Goal: Find specific page/section: Find specific page/section

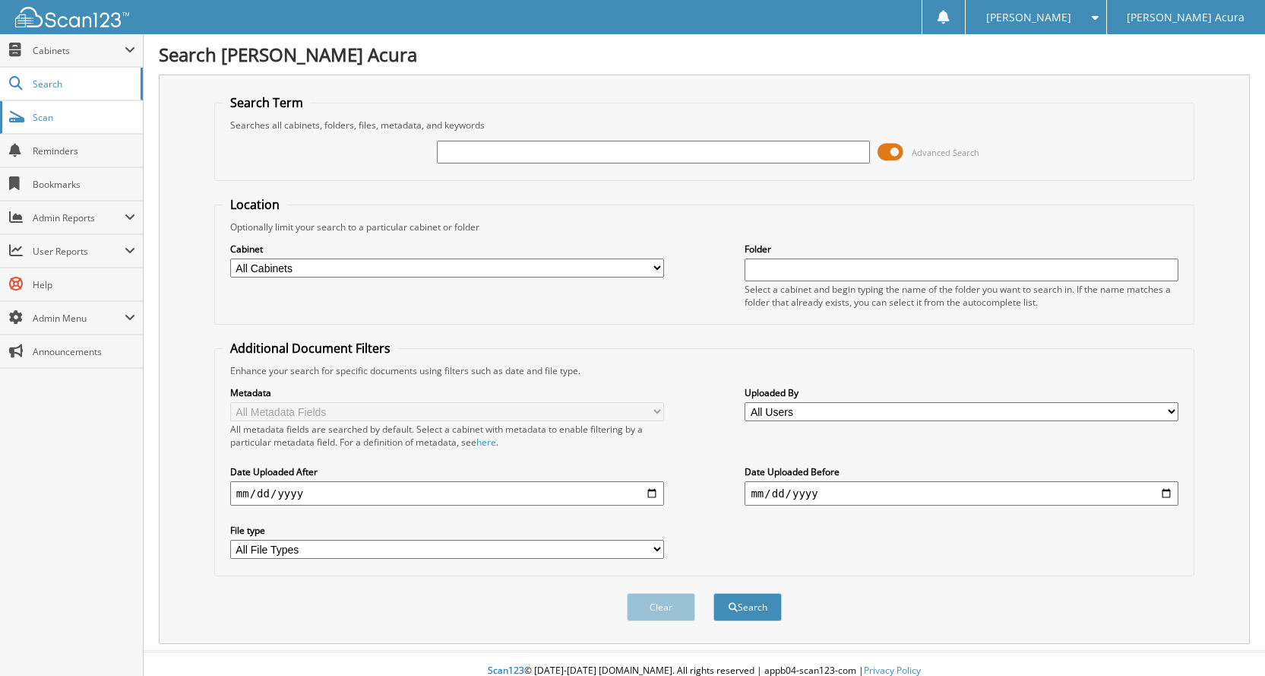
click at [68, 128] on link "Scan" at bounding box center [71, 117] width 143 height 33
click at [56, 55] on span "Cabinets" at bounding box center [79, 50] width 92 height 13
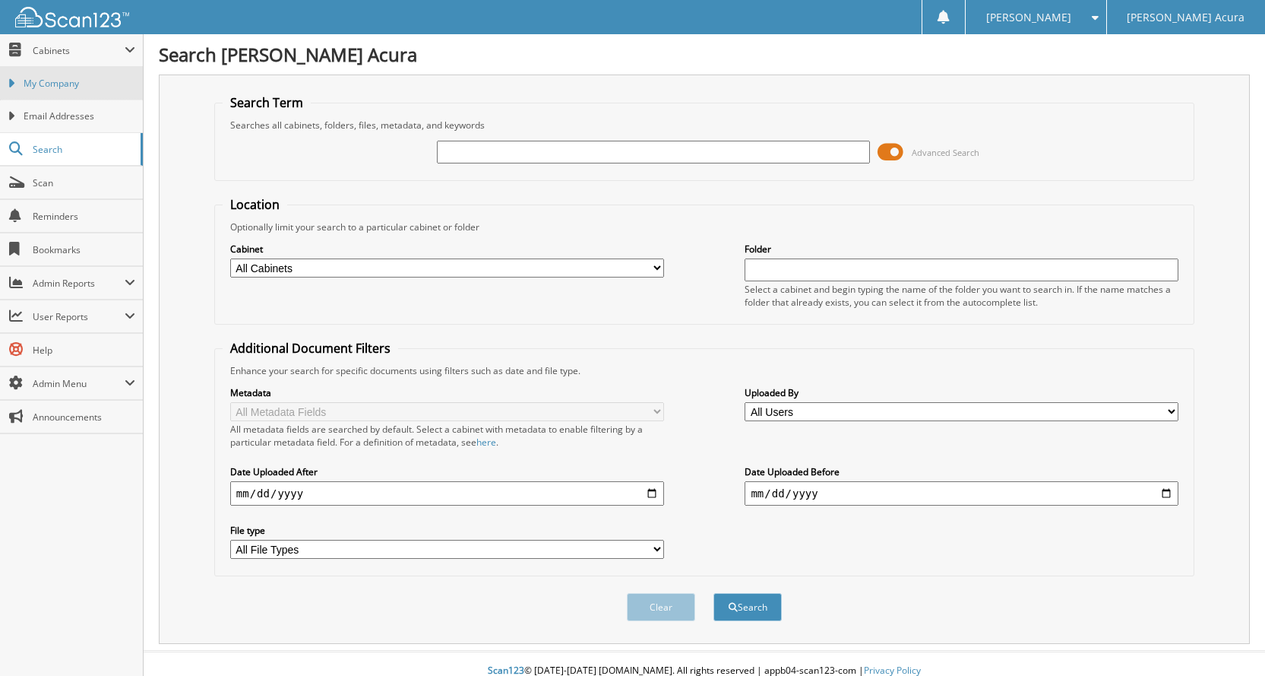
click at [55, 80] on span "My Company" at bounding box center [80, 84] width 112 height 14
